Goal: Book appointment/travel/reservation

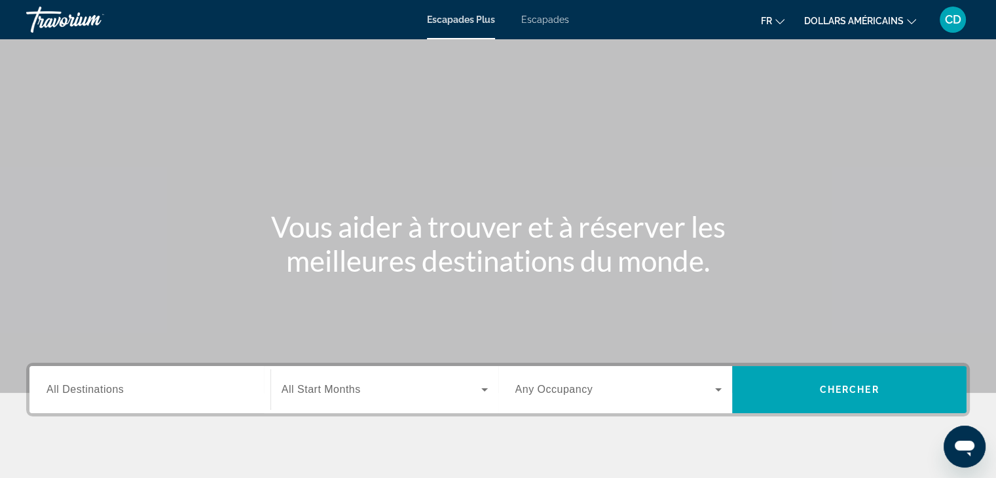
click at [523, 18] on font "Escapades" at bounding box center [545, 19] width 48 height 10
click at [909, 22] on icon "Changer de devise" at bounding box center [911, 21] width 9 height 5
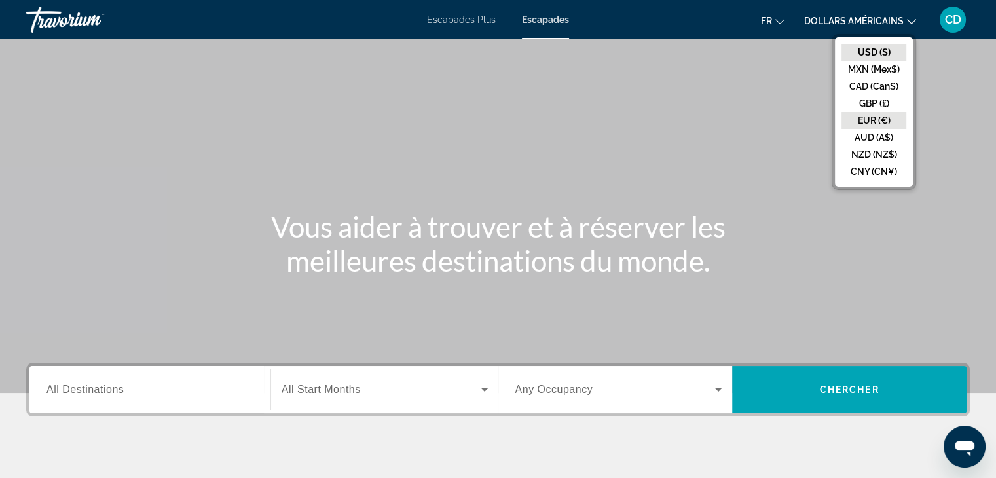
click at [883, 126] on button "EUR (€)" at bounding box center [873, 120] width 65 height 17
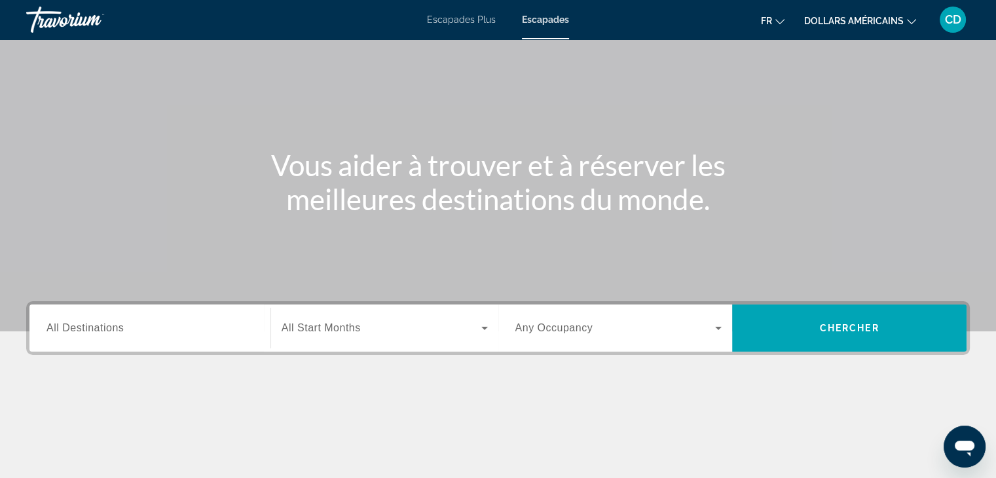
scroll to position [65, 0]
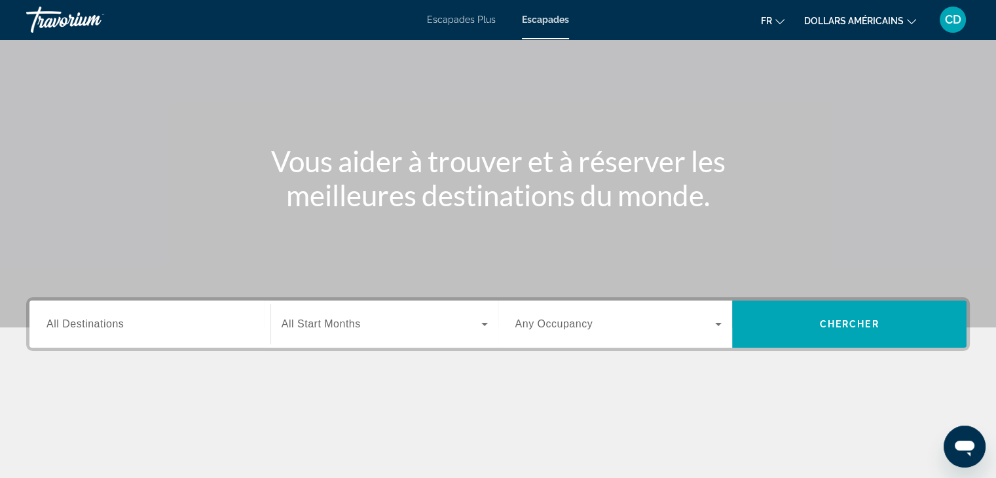
click at [136, 325] on input "Destination All Destinations" at bounding box center [149, 325] width 207 height 16
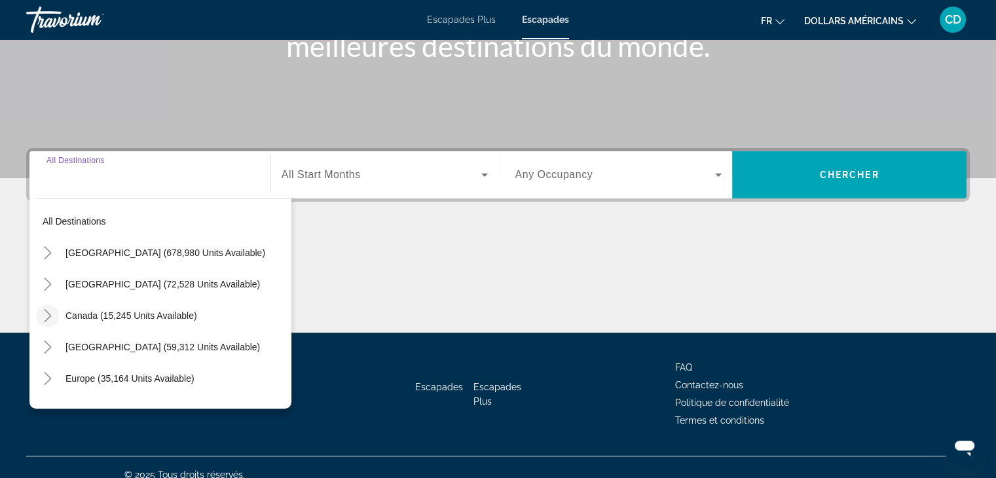
scroll to position [230, 0]
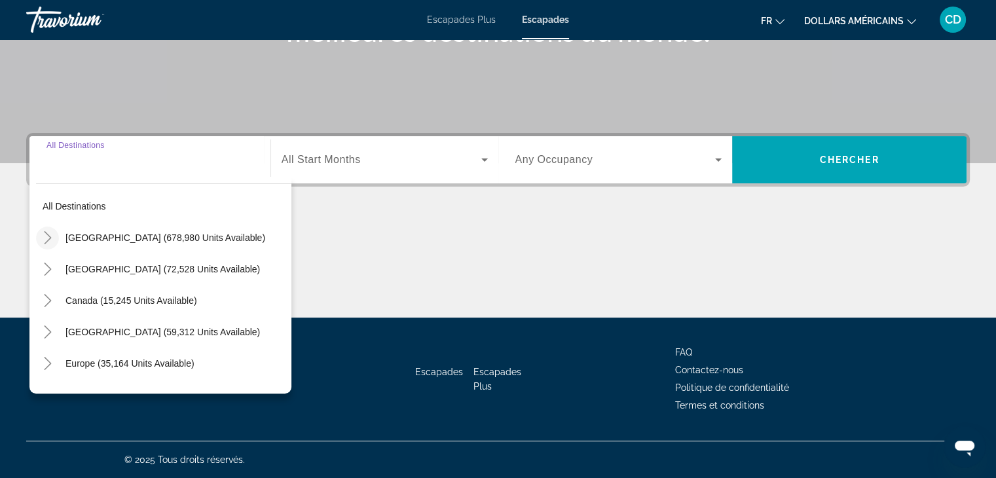
click at [48, 232] on icon "Toggle United States (678,980 units available)" at bounding box center [47, 237] width 13 height 13
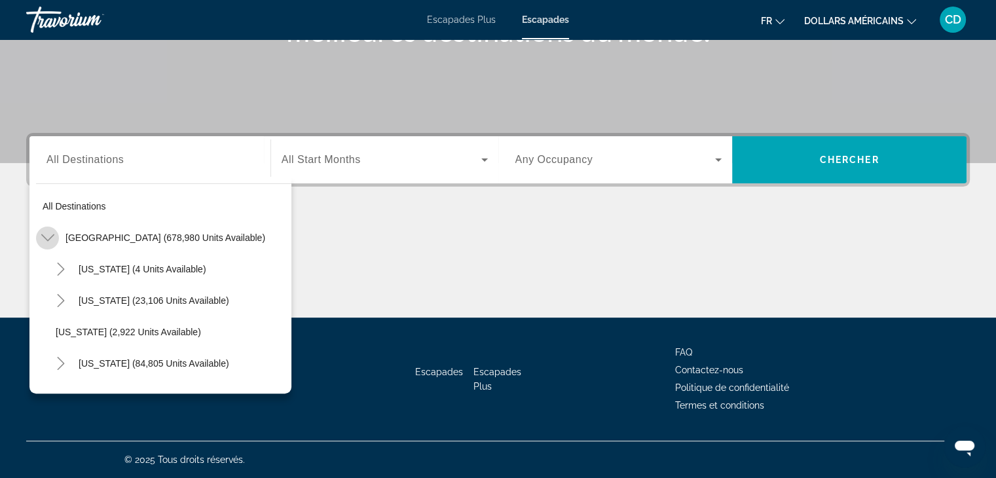
scroll to position [38, 0]
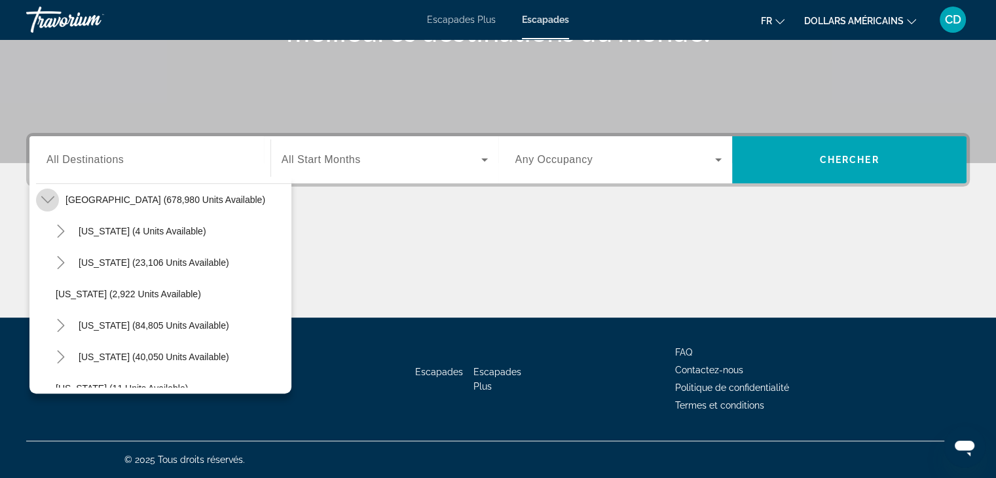
click at [46, 201] on icon "Toggle United States (678,980 units available)" at bounding box center [47, 199] width 13 height 7
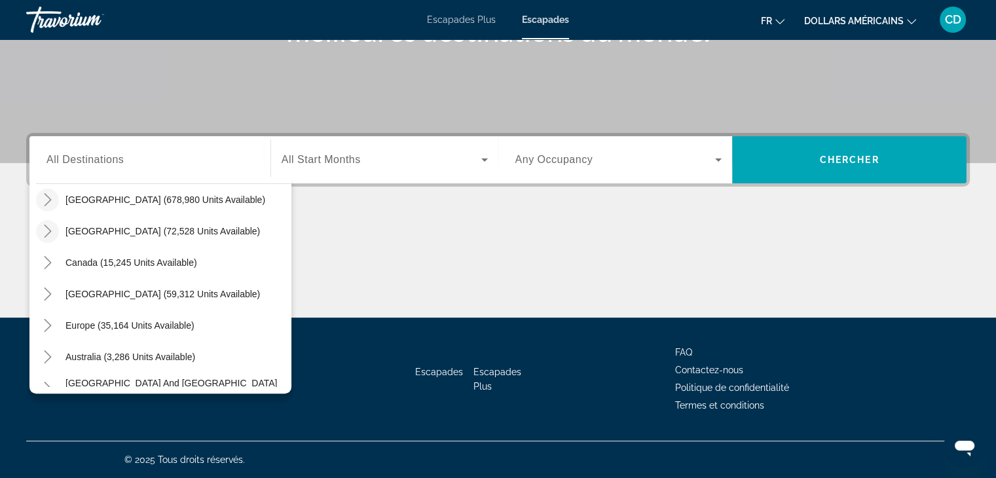
click at [50, 230] on icon "Toggle Mexico (72,528 units available)" at bounding box center [47, 231] width 7 height 13
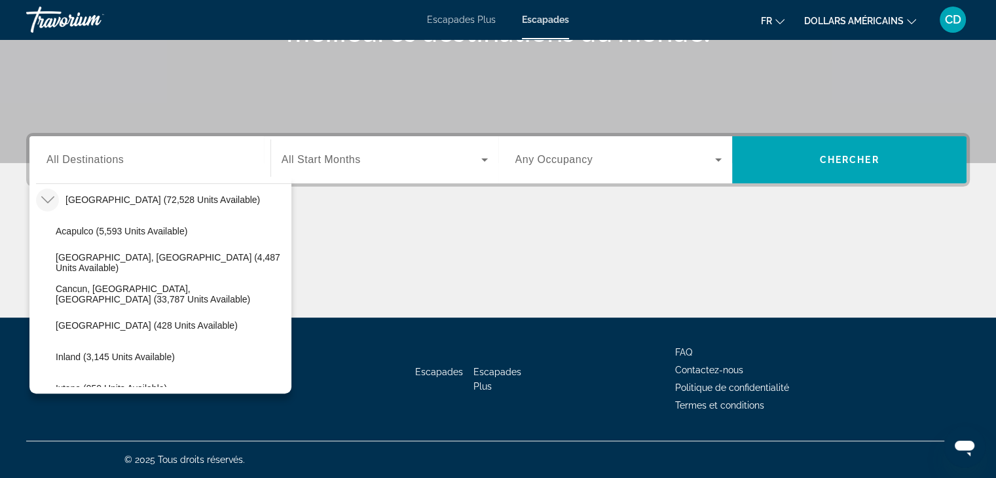
click at [55, 196] on mat-icon "Toggle Mexico (72,528 units available)" at bounding box center [47, 200] width 23 height 23
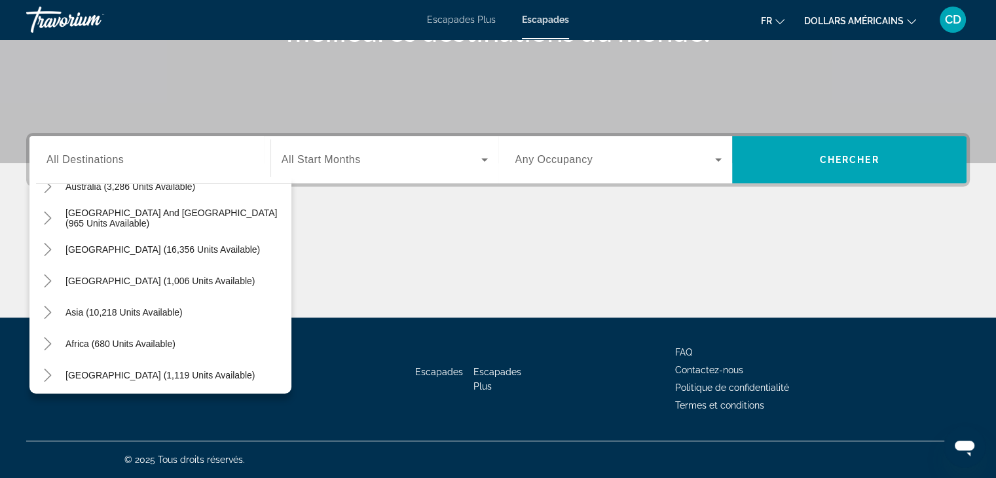
scroll to position [212, 0]
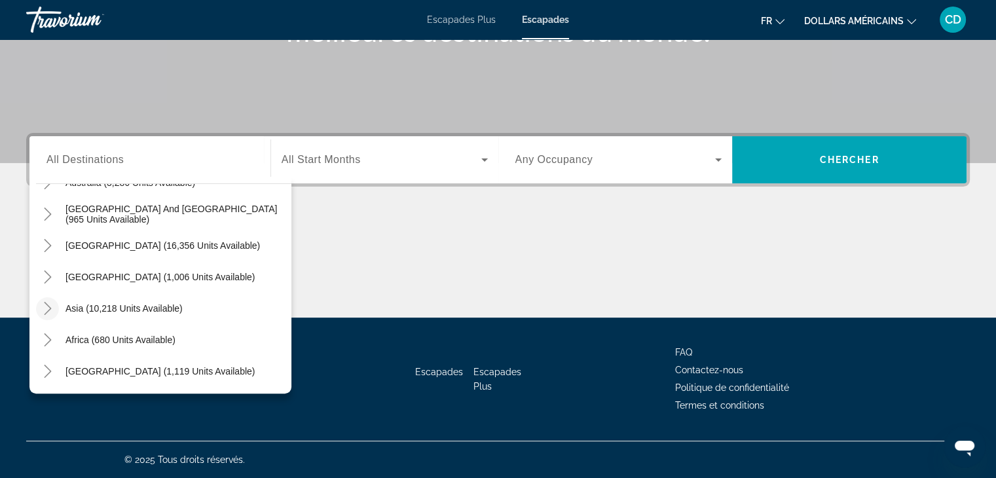
click at [49, 311] on icon "Toggle Asia (10,218 units available)" at bounding box center [47, 308] width 13 height 13
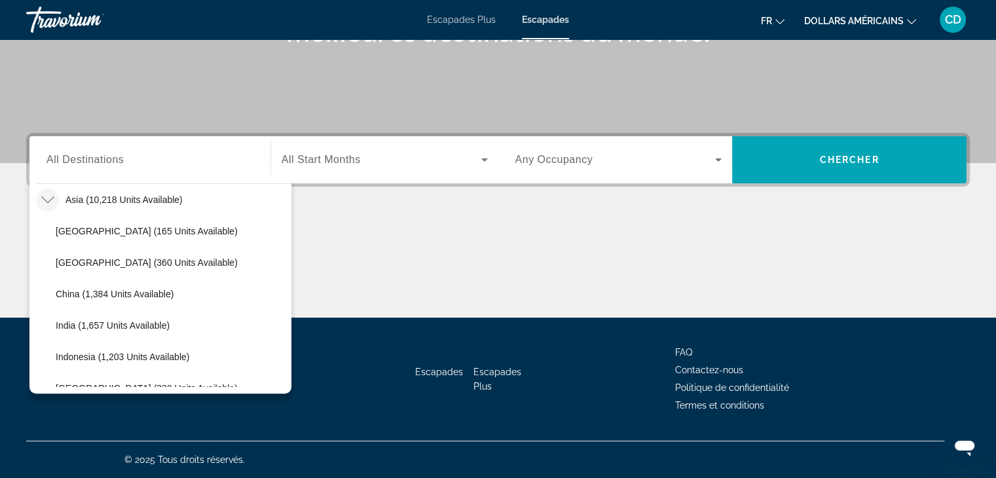
click at [45, 198] on icon "Toggle Asia (10,218 units available)" at bounding box center [47, 199] width 13 height 13
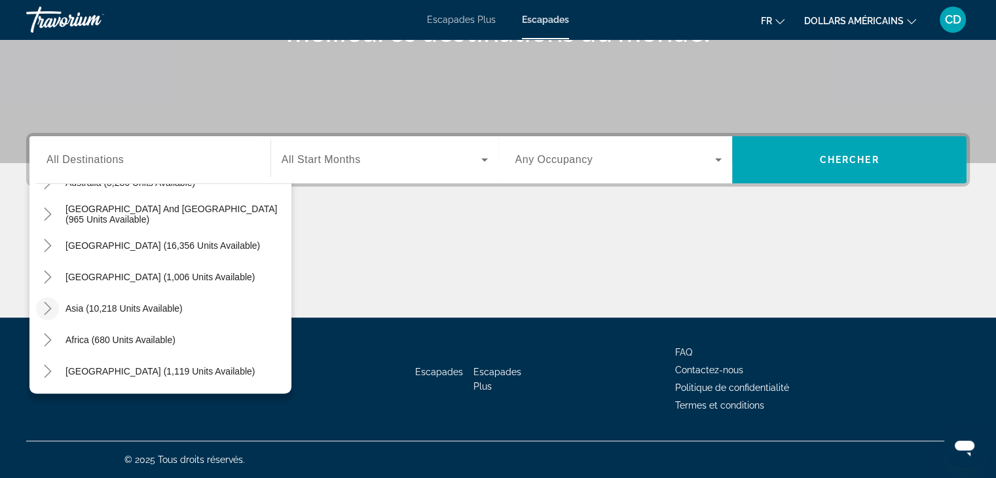
scroll to position [212, 0]
drag, startPoint x: 291, startPoint y: 320, endPoint x: 283, endPoint y: 342, distance: 23.0
click at [283, 342] on div "All destinations United States (678,980 units available) Mexico (72,528 units a…" at bounding box center [163, 285] width 255 height 203
drag, startPoint x: 280, startPoint y: 333, endPoint x: 287, endPoint y: 306, distance: 27.6
click at [285, 307] on div "All destinations United States (678,980 units available) Mexico (72,528 units a…" at bounding box center [163, 285] width 255 height 203
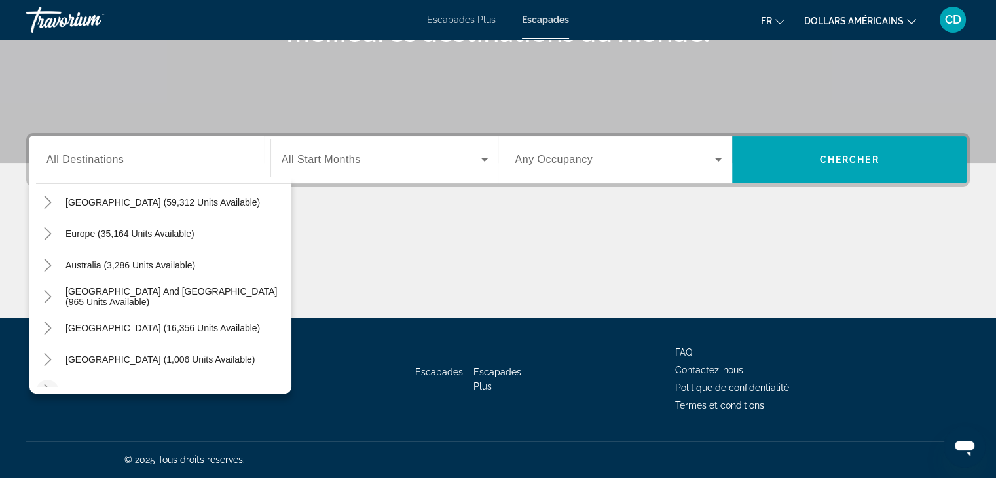
scroll to position [128, 0]
click at [52, 235] on icon "Toggle Europe (35,164 units available)" at bounding box center [47, 235] width 13 height 13
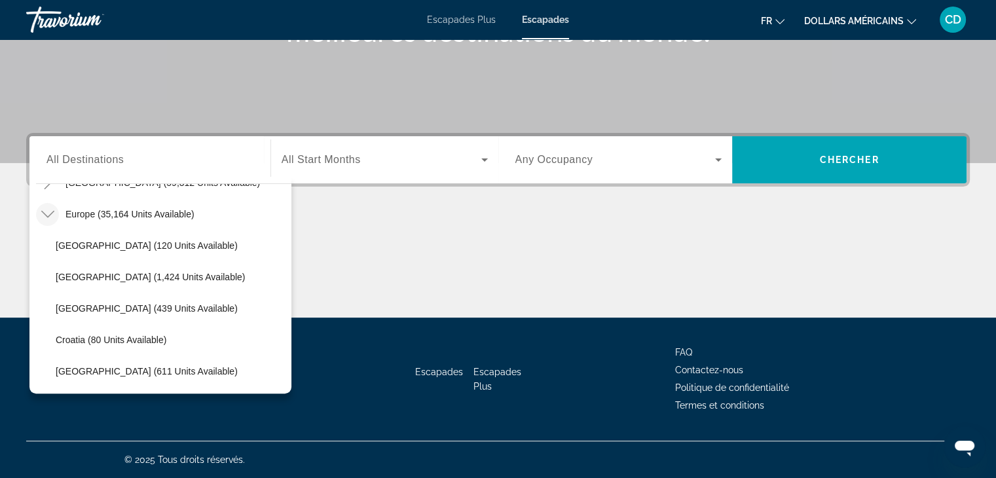
scroll to position [110, 0]
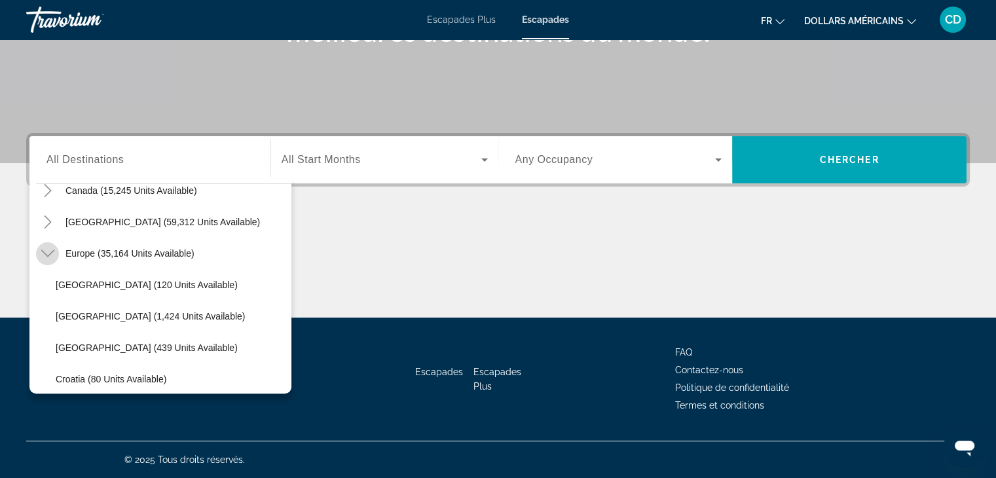
click at [54, 247] on mat-icon "Toggle Europe (35,164 units available)" at bounding box center [47, 253] width 23 height 23
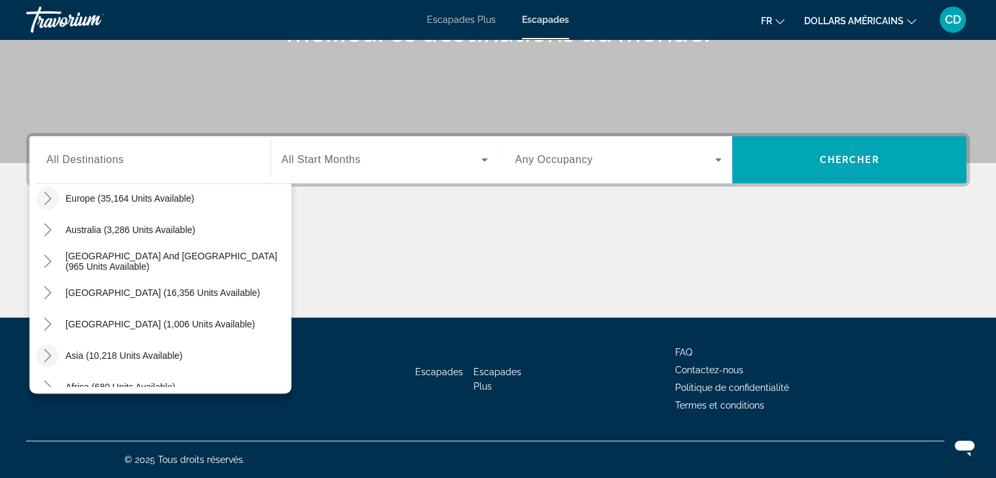
scroll to position [212, 0]
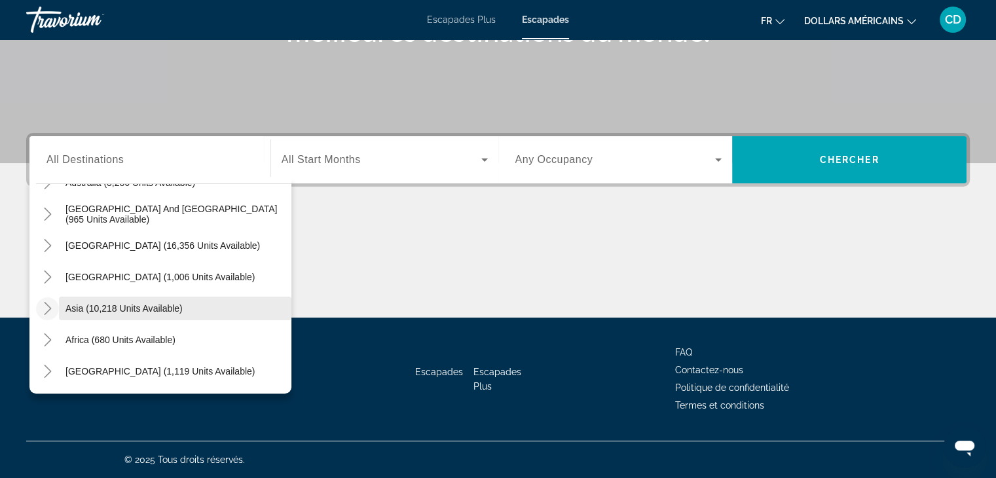
click at [129, 308] on span "Asia (10,218 units available)" at bounding box center [123, 308] width 117 height 10
type input "**********"
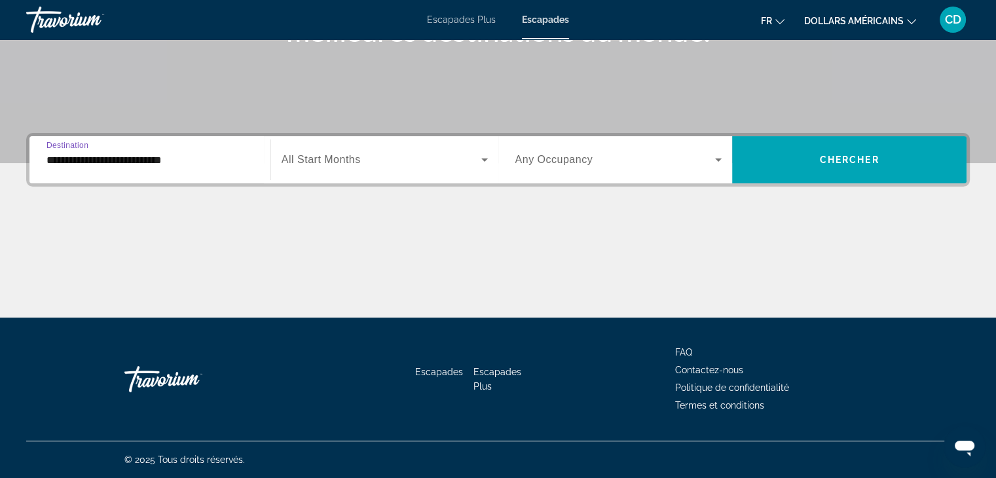
click at [360, 160] on span "Search widget" at bounding box center [382, 160] width 200 height 16
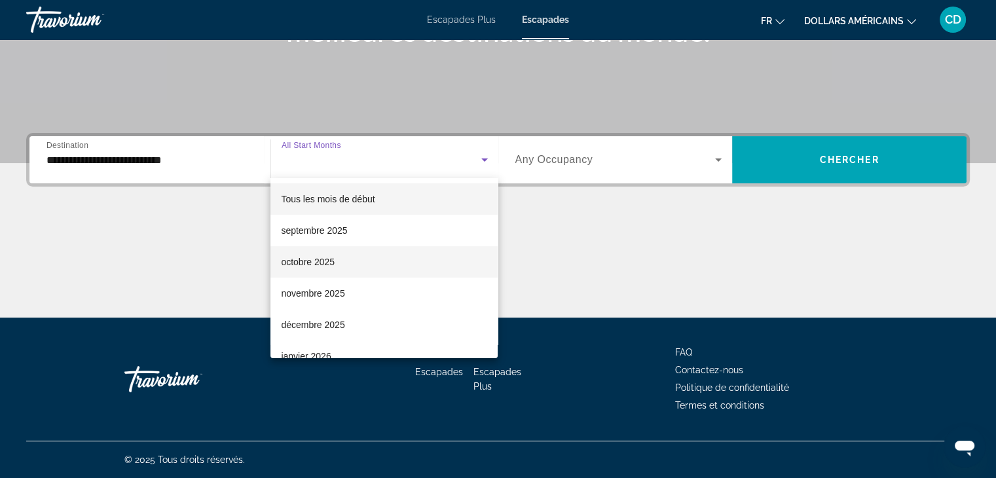
click at [347, 255] on mat-option "octobre 2025" at bounding box center [383, 261] width 227 height 31
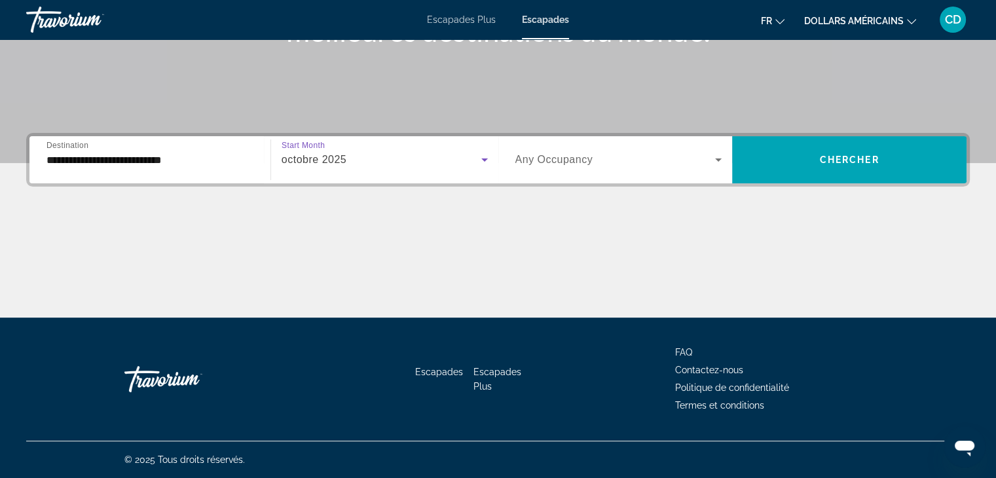
click at [621, 153] on span "Search widget" at bounding box center [615, 160] width 200 height 16
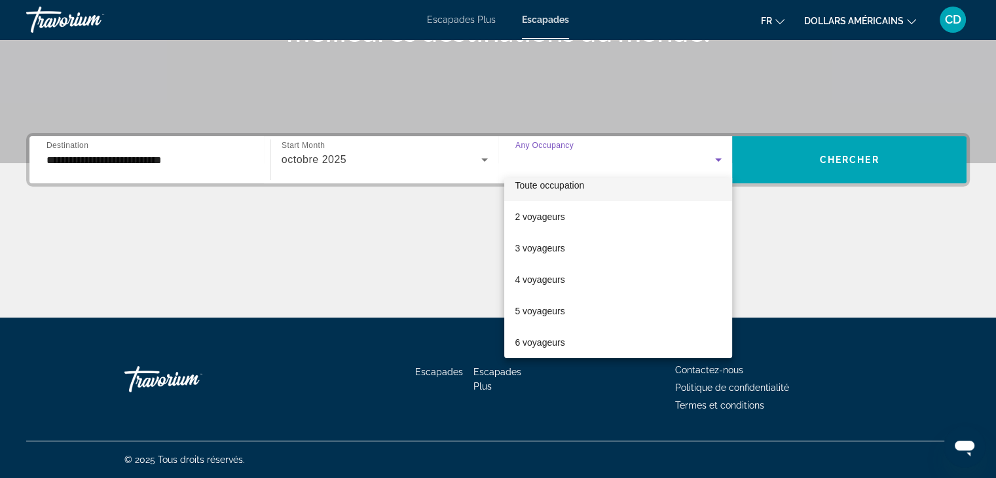
scroll to position [0, 0]
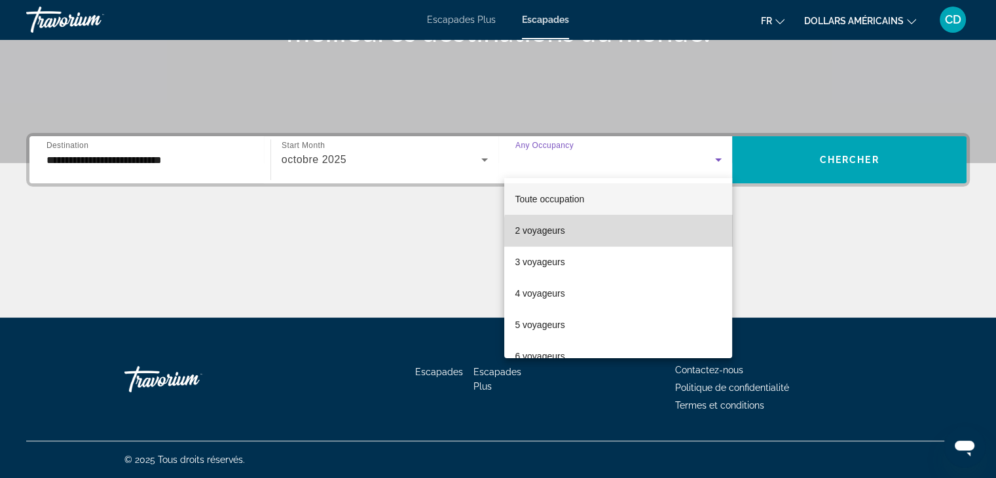
click at [632, 236] on mat-option "2 voyageurs" at bounding box center [618, 230] width 228 height 31
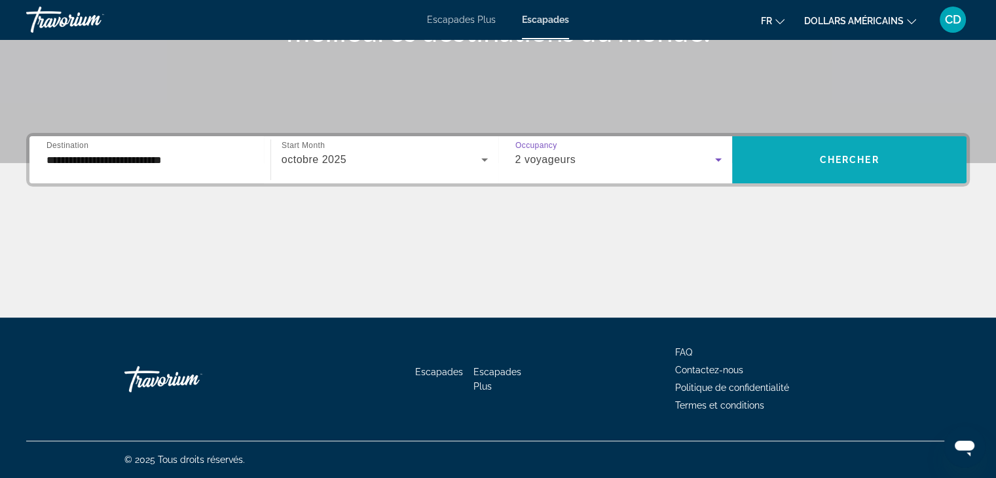
click at [852, 161] on span "Chercher" at bounding box center [850, 160] width 60 height 10
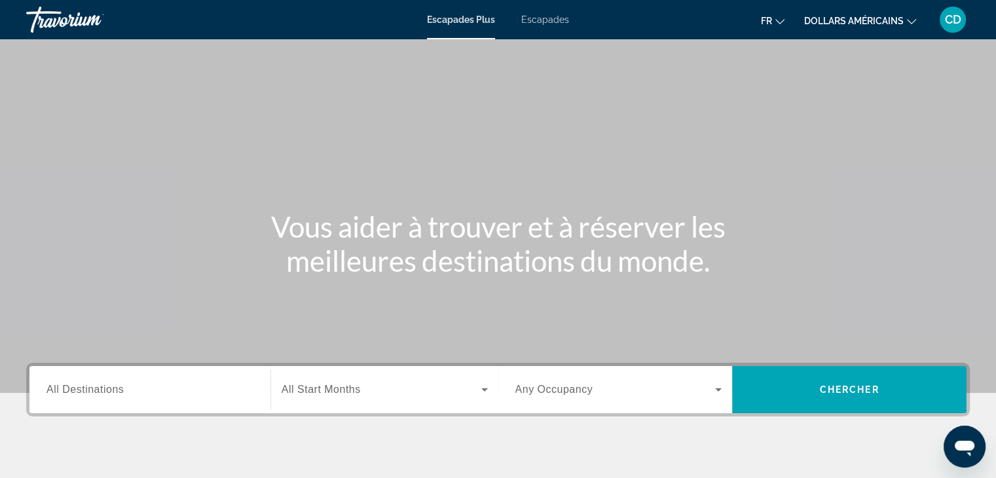
click at [548, 23] on font "Escapades" at bounding box center [545, 19] width 48 height 10
click at [79, 388] on span "All Destinations" at bounding box center [84, 389] width 77 height 11
click at [79, 388] on input "Destination All Destinations" at bounding box center [149, 390] width 207 height 16
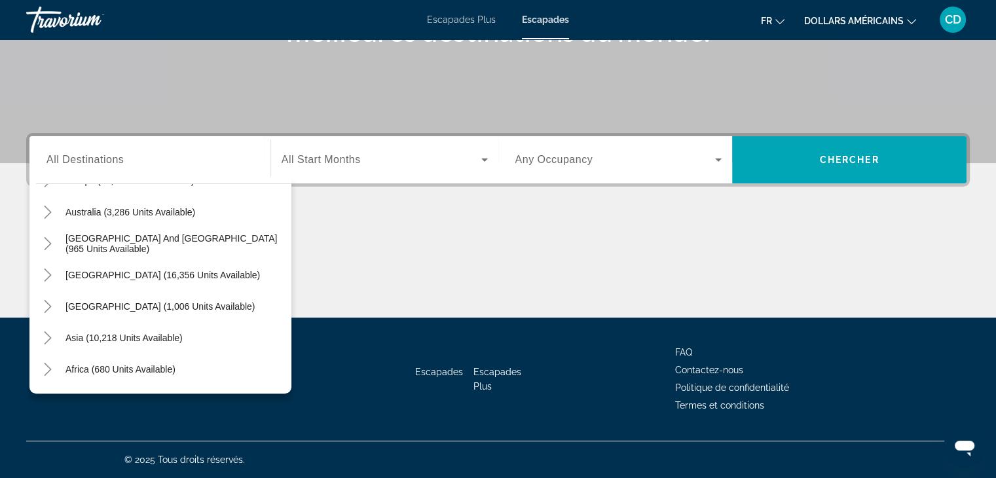
scroll to position [212, 0]
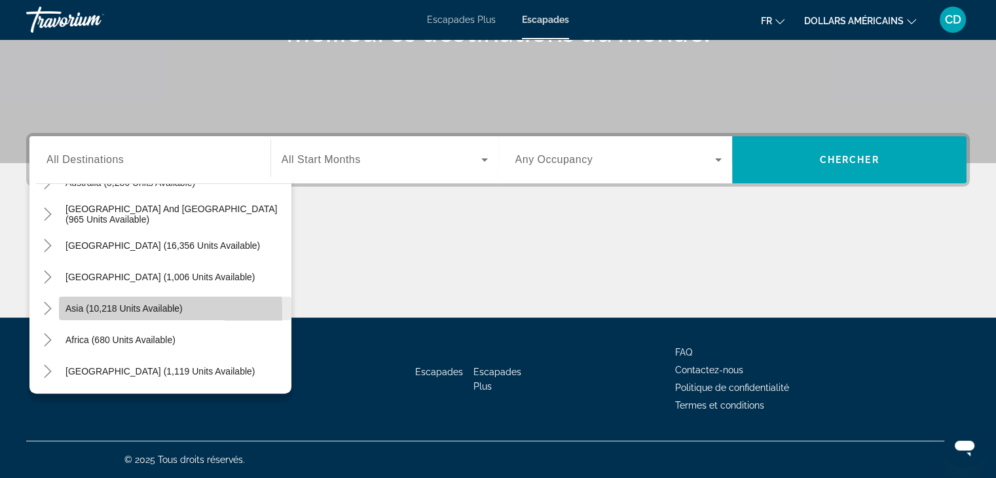
click at [86, 311] on span "Asia (10,218 units available)" at bounding box center [123, 308] width 117 height 10
type input "**********"
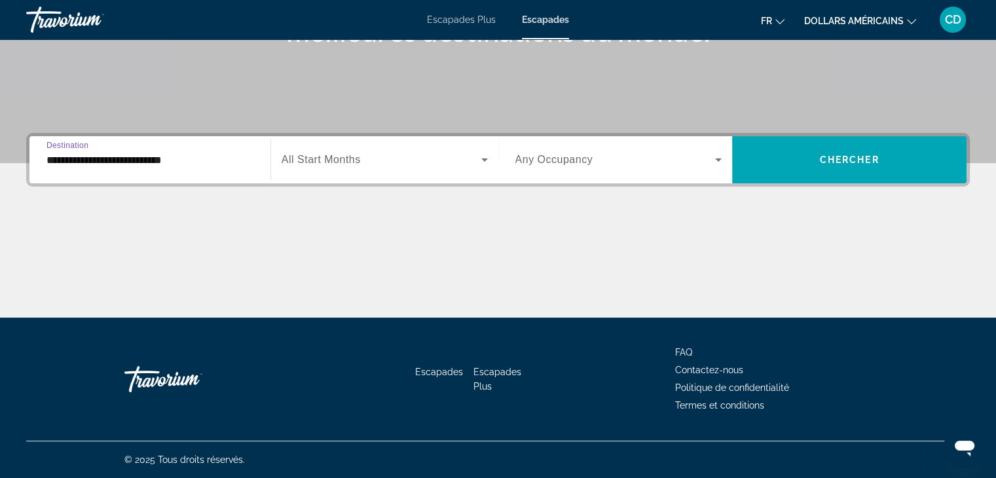
click at [358, 202] on div "**********" at bounding box center [498, 225] width 996 height 185
click at [387, 158] on span "Search widget" at bounding box center [382, 160] width 200 height 16
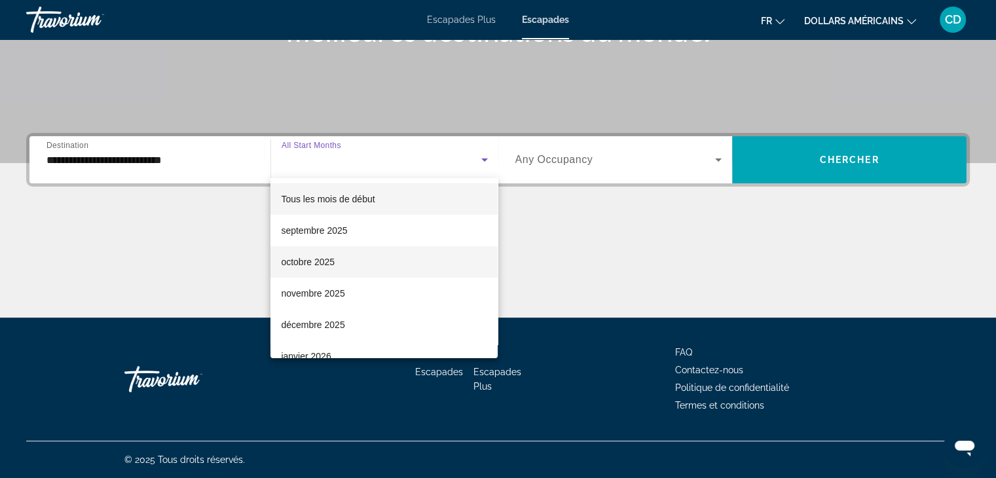
click at [335, 260] on mat-option "octobre 2025" at bounding box center [383, 261] width 227 height 31
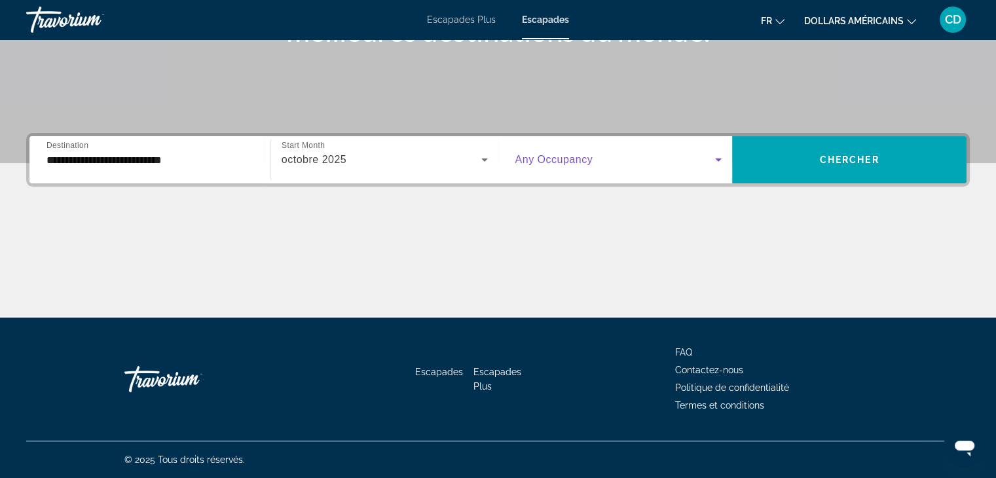
click at [613, 160] on span "Search widget" at bounding box center [615, 160] width 200 height 16
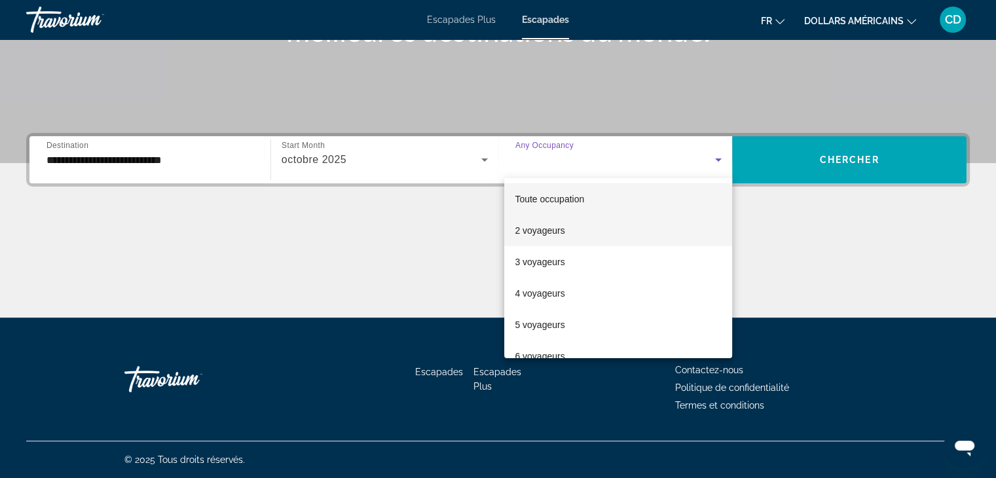
click at [585, 227] on mat-option "2 voyageurs" at bounding box center [618, 230] width 228 height 31
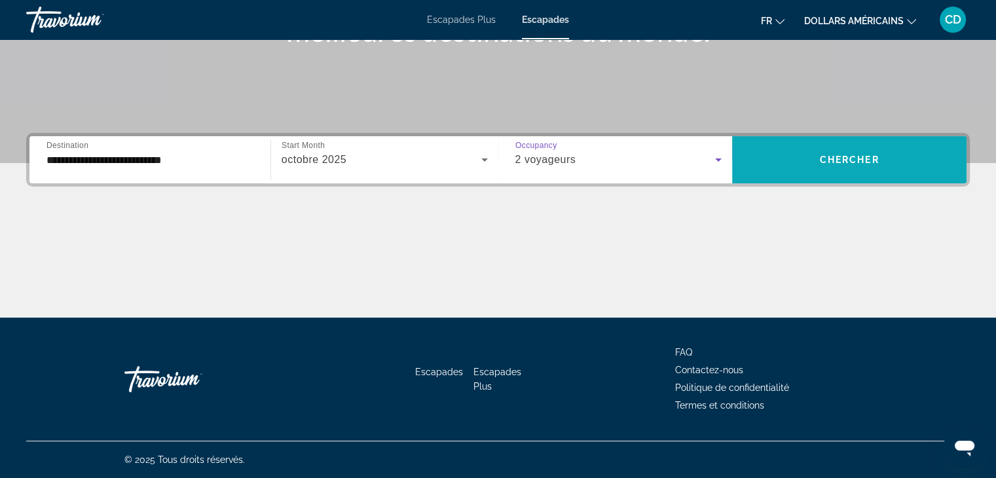
click at [794, 166] on span "Search widget" at bounding box center [849, 159] width 234 height 31
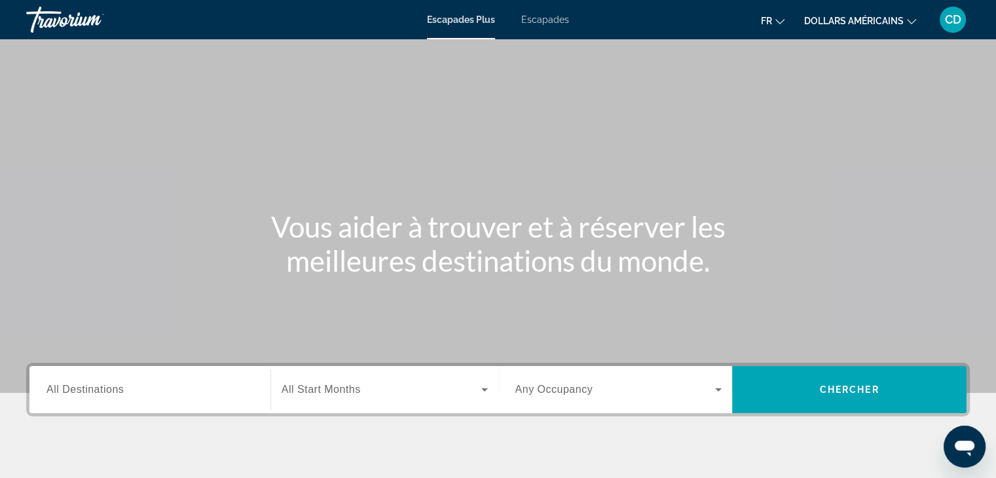
click at [527, 20] on font "Escapades" at bounding box center [545, 19] width 48 height 10
click at [97, 398] on div "Search widget" at bounding box center [149, 389] width 207 height 37
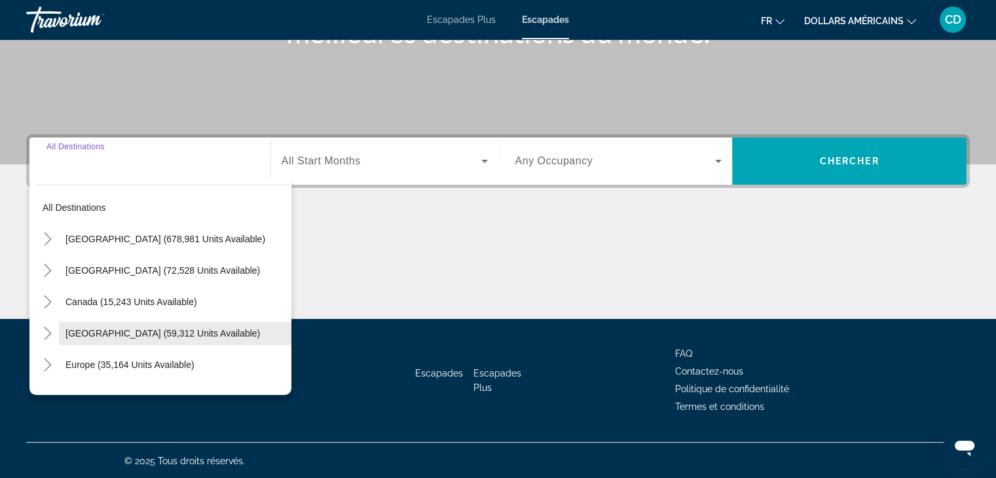
scroll to position [230, 0]
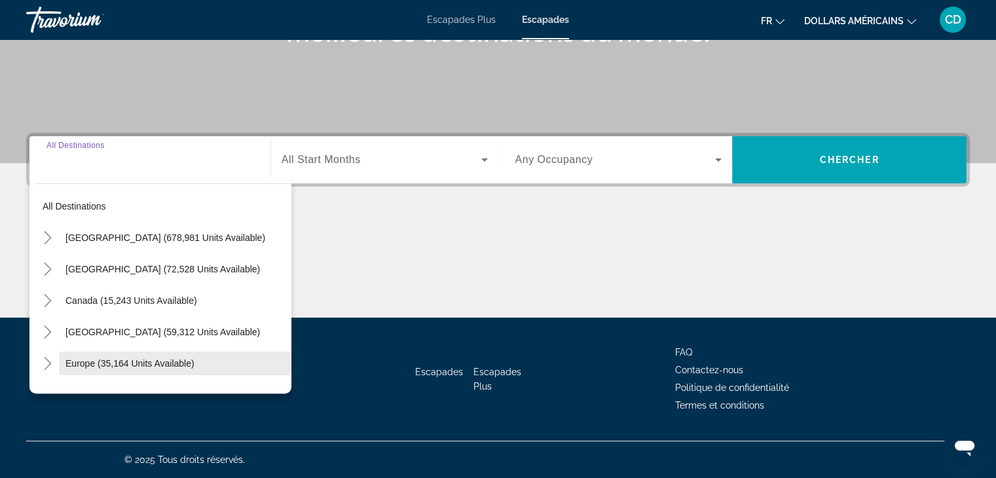
click at [141, 362] on span "Europe (35,164 units available)" at bounding box center [129, 363] width 129 height 10
type input "**********"
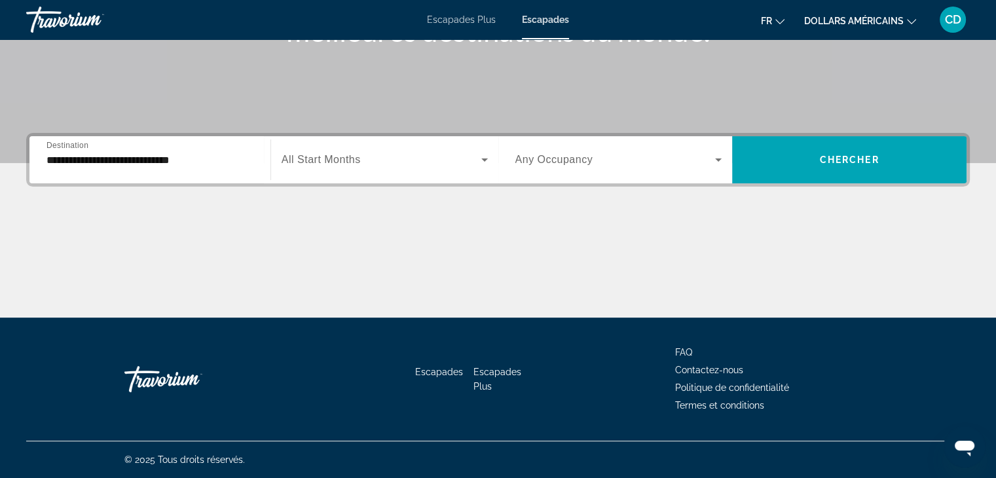
click at [435, 171] on div "Search widget" at bounding box center [385, 159] width 206 height 37
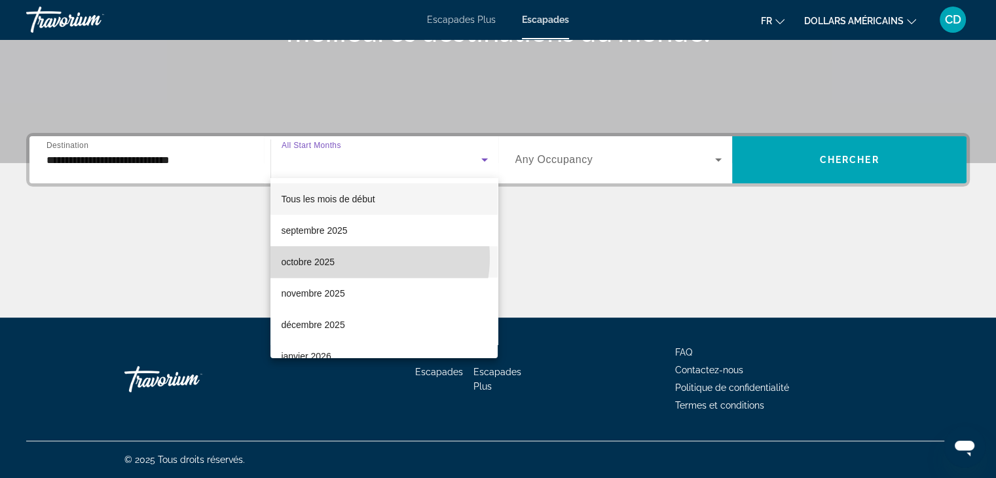
click at [361, 257] on mat-option "octobre 2025" at bounding box center [383, 261] width 227 height 31
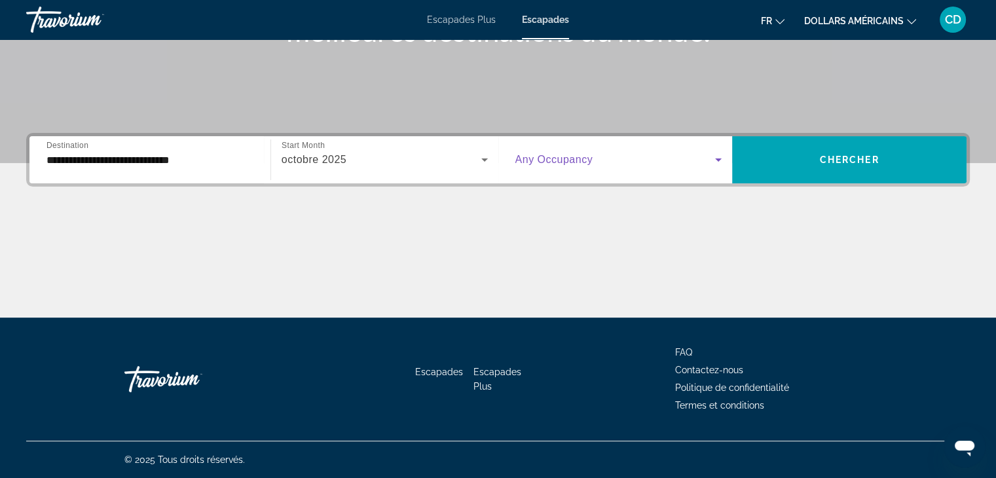
click at [604, 160] on span "Search widget" at bounding box center [615, 160] width 200 height 16
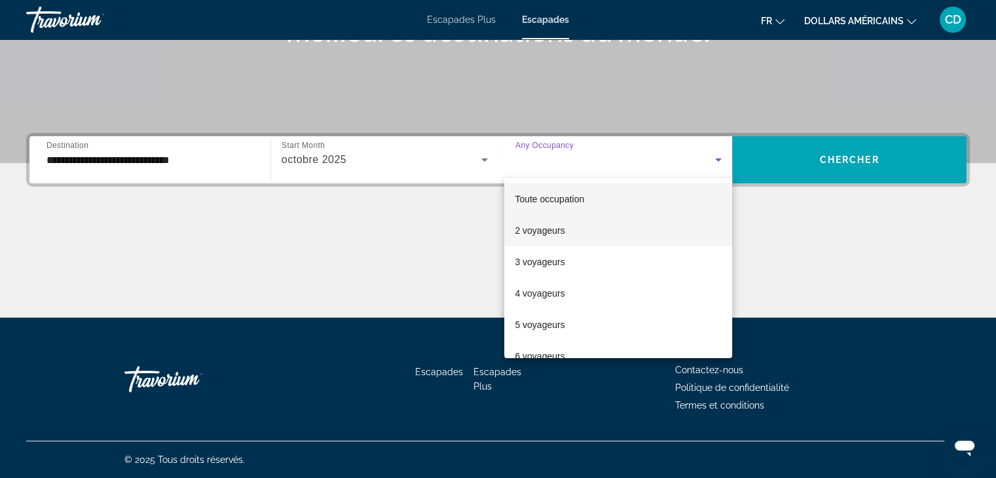
click at [572, 229] on mat-option "2 voyageurs" at bounding box center [618, 230] width 228 height 31
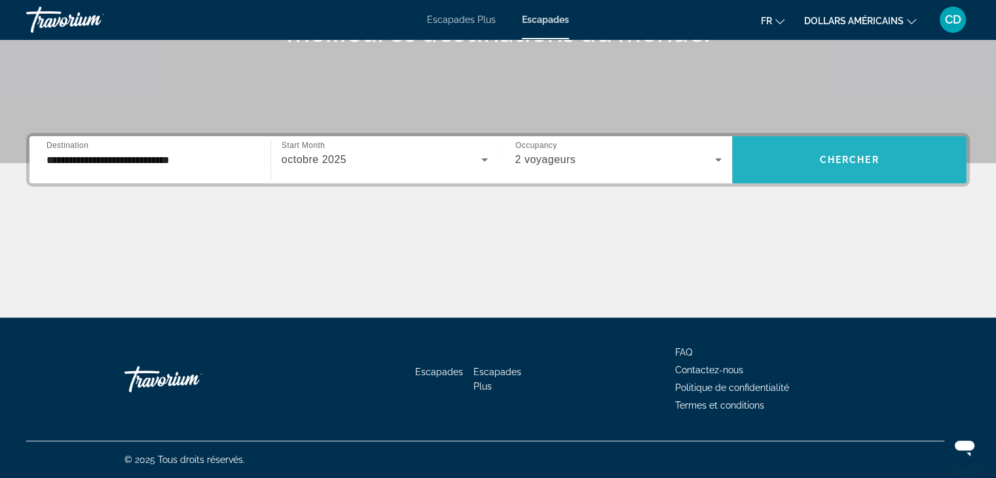
click at [879, 151] on span "Search widget" at bounding box center [849, 159] width 234 height 31
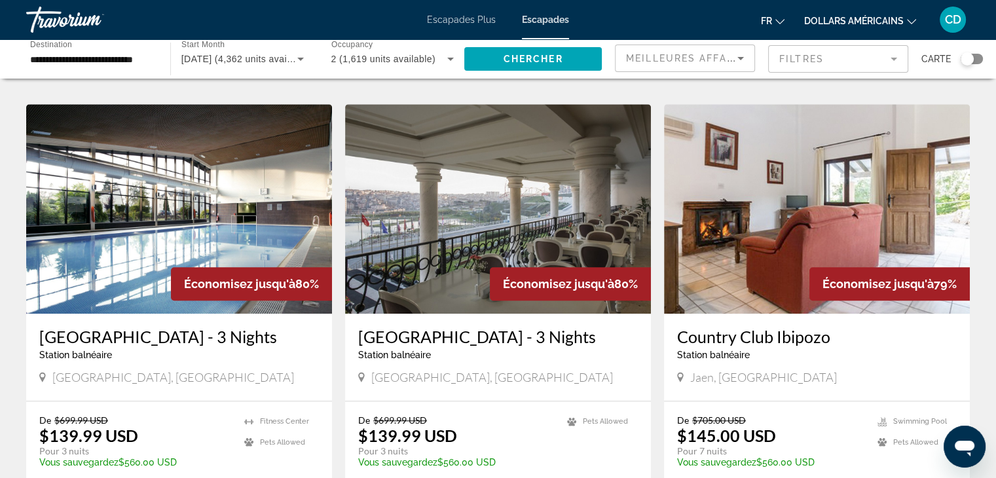
scroll to position [932, 0]
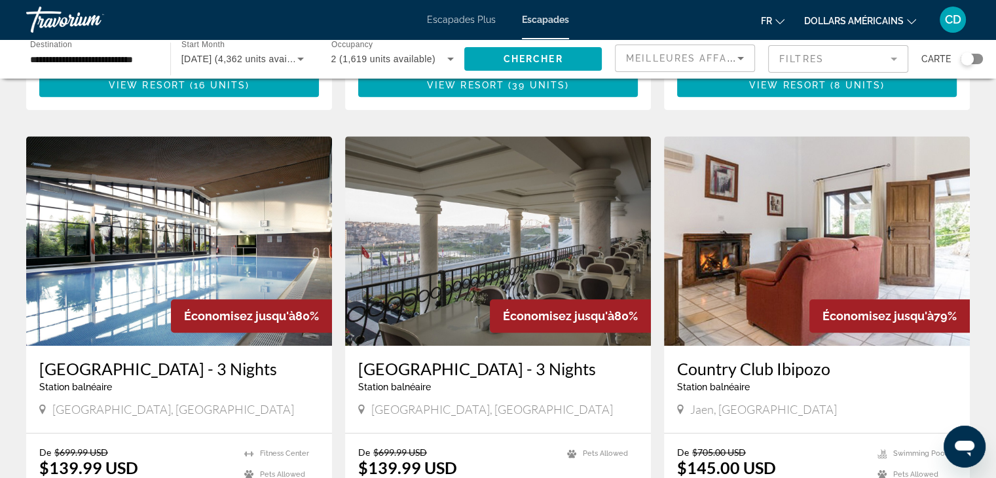
click at [813, 189] on img "Contenu principal" at bounding box center [817, 241] width 306 height 210
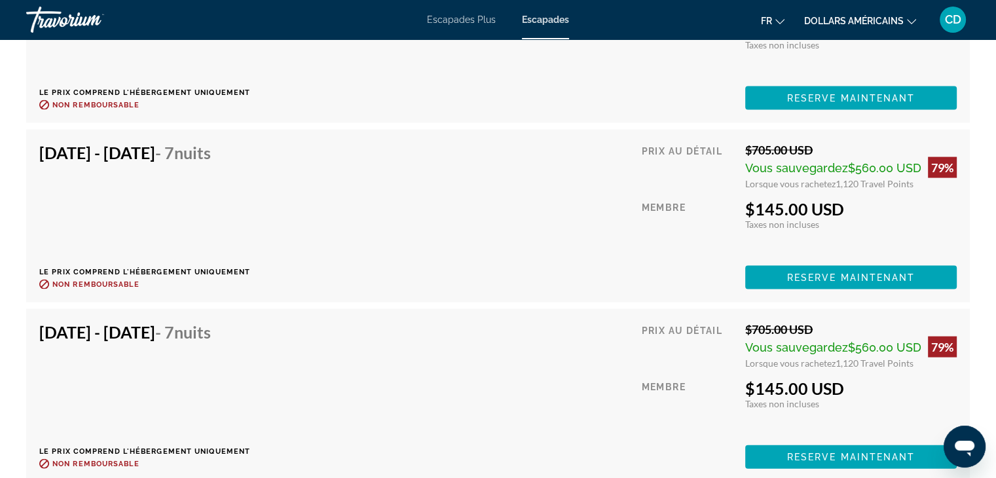
scroll to position [2698, 0]
